Goal: Information Seeking & Learning: Find specific fact

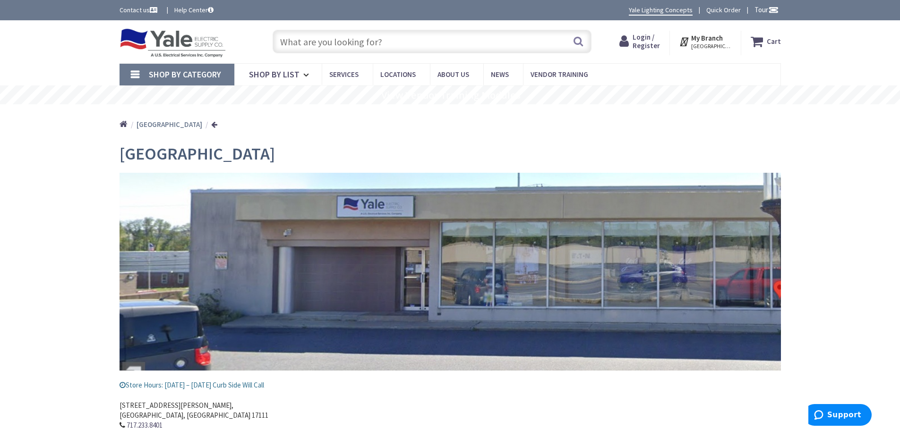
click at [364, 40] on input "text" at bounding box center [432, 42] width 319 height 24
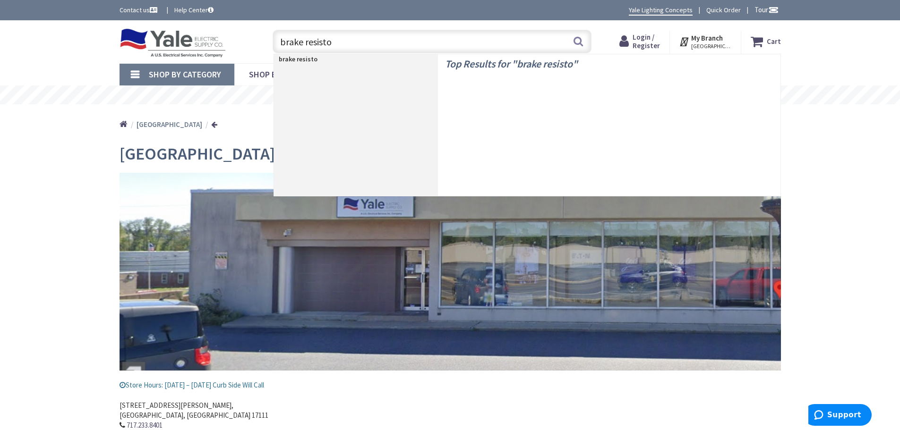
type input "brake resistor"
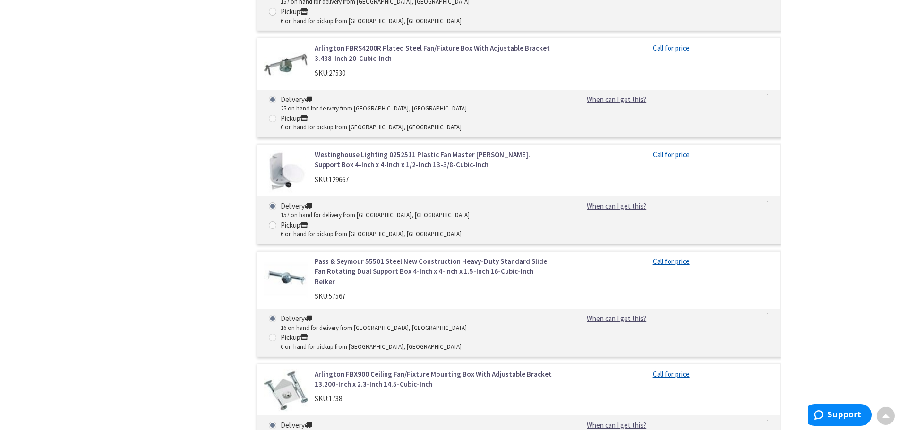
scroll to position [1087, 0]
